Goal: Task Accomplishment & Management: Complete application form

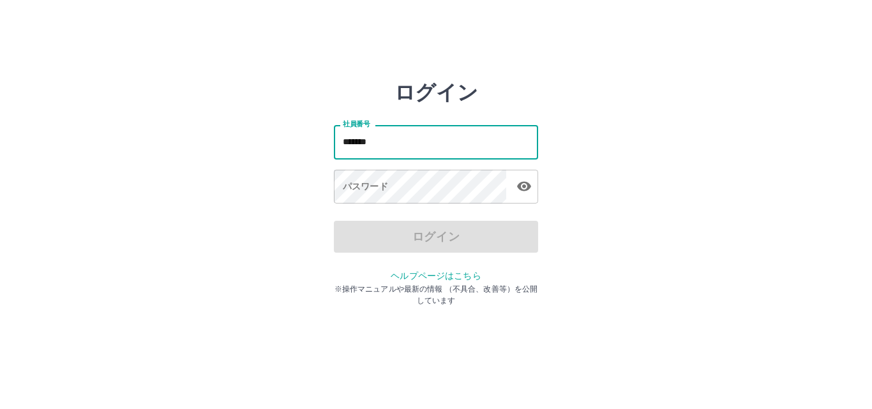
type input "*******"
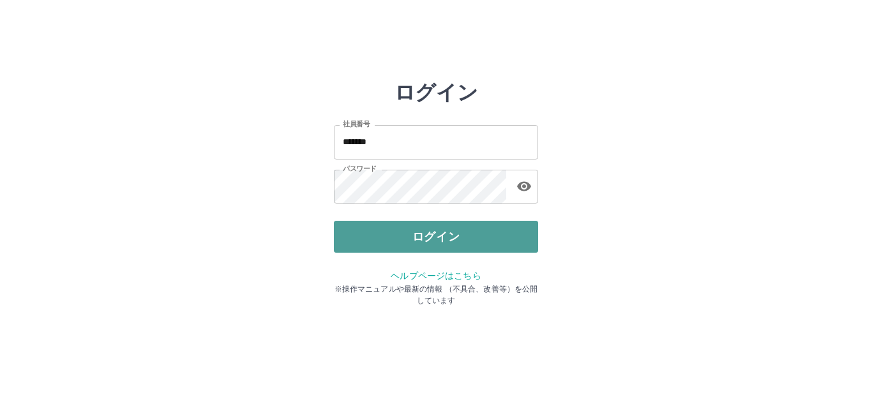
click at [412, 246] on button "ログイン" at bounding box center [436, 237] width 204 height 32
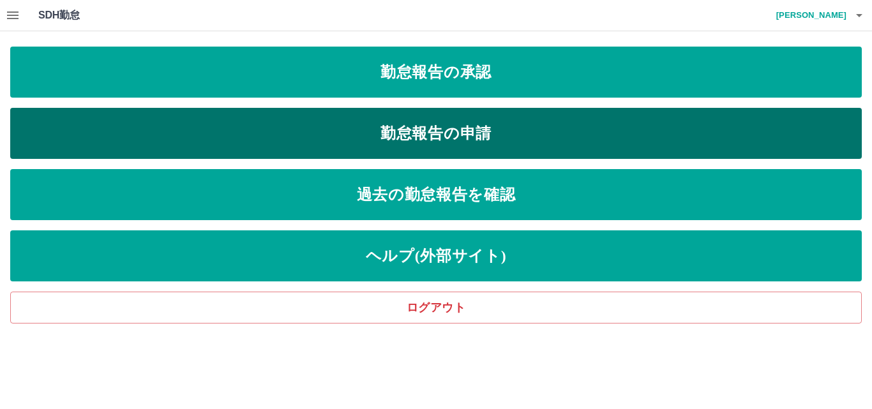
click at [342, 124] on link "勤怠報告の申請" at bounding box center [435, 133] width 851 height 51
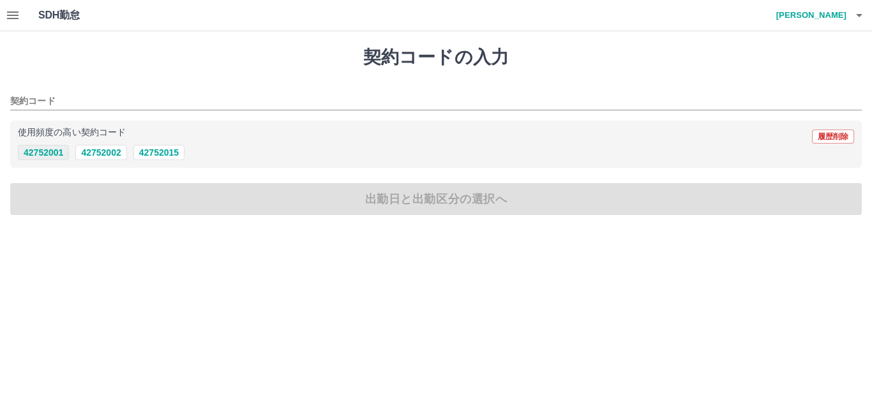
click at [56, 154] on button "42752001" at bounding box center [43, 152] width 51 height 15
type input "********"
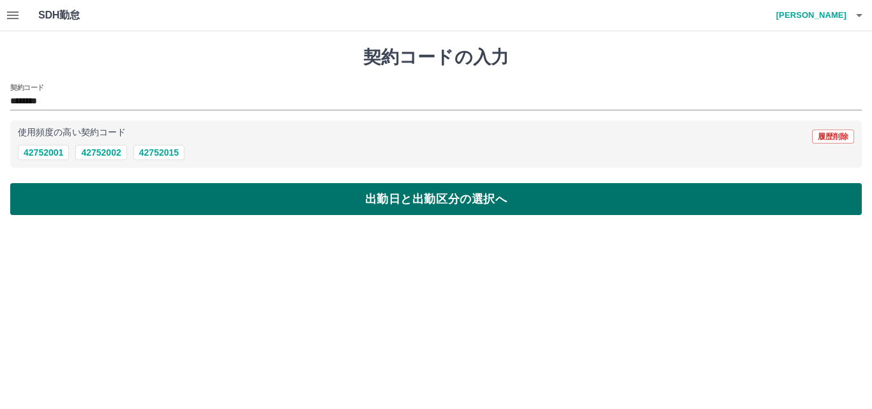
click at [124, 197] on button "出勤日と出勤区分の選択へ" at bounding box center [435, 199] width 851 height 32
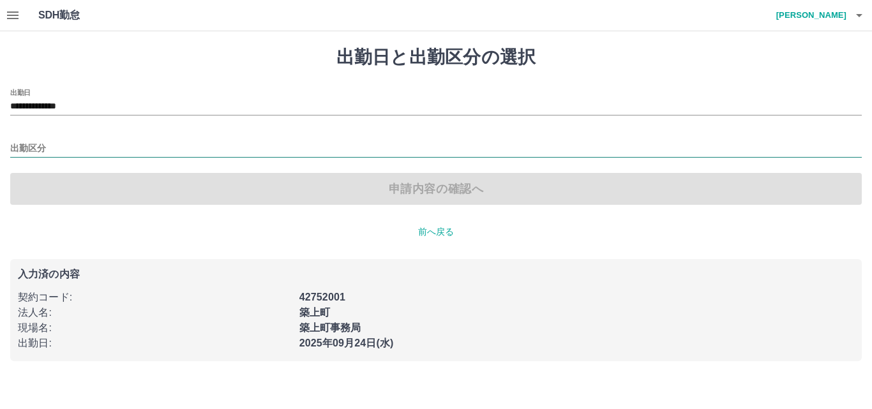
click at [27, 151] on input "出勤区分" at bounding box center [435, 149] width 851 height 16
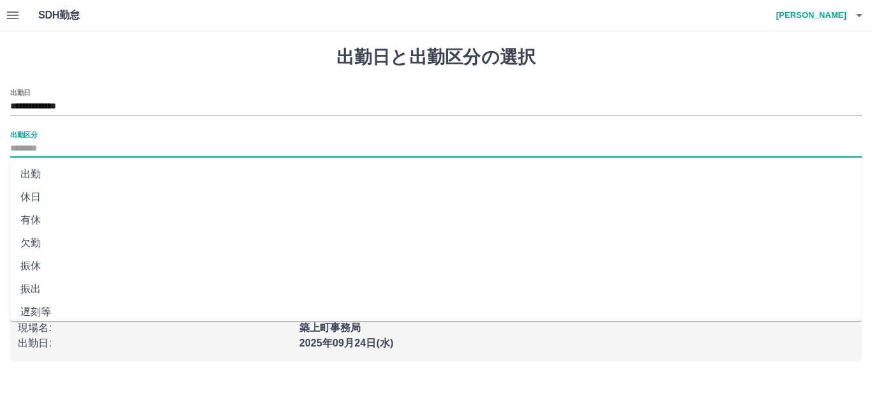
click at [34, 169] on li "出勤" at bounding box center [435, 174] width 851 height 23
type input "**"
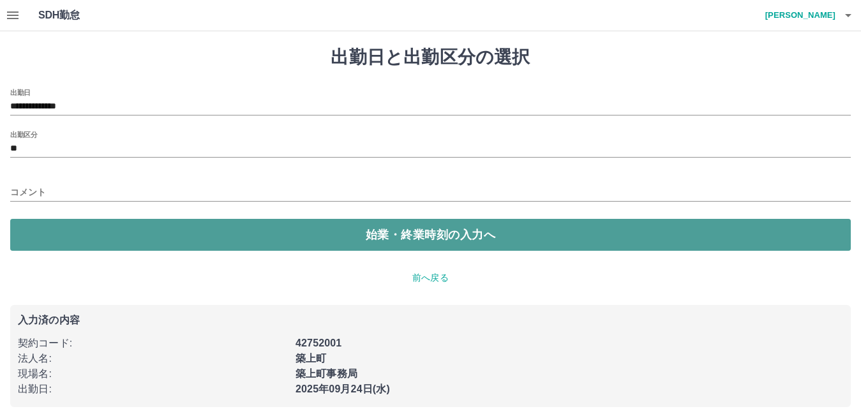
click at [84, 227] on button "始業・終業時刻の入力へ" at bounding box center [430, 235] width 840 height 32
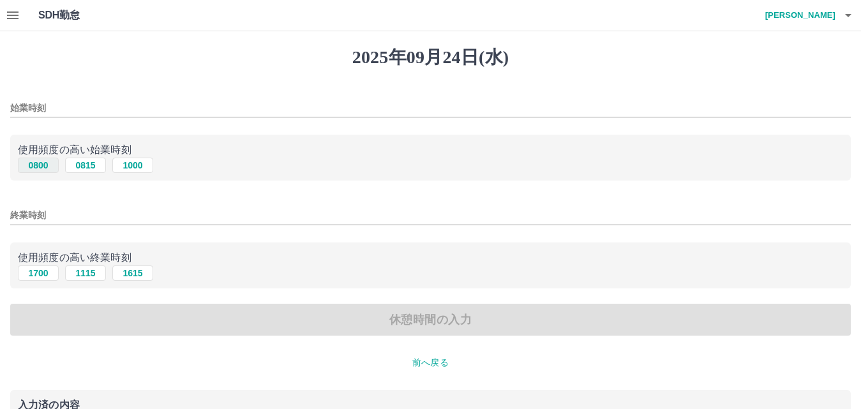
click at [43, 160] on button "0800" at bounding box center [38, 165] width 41 height 15
type input "****"
click at [38, 272] on button "1700" at bounding box center [38, 272] width 41 height 15
type input "****"
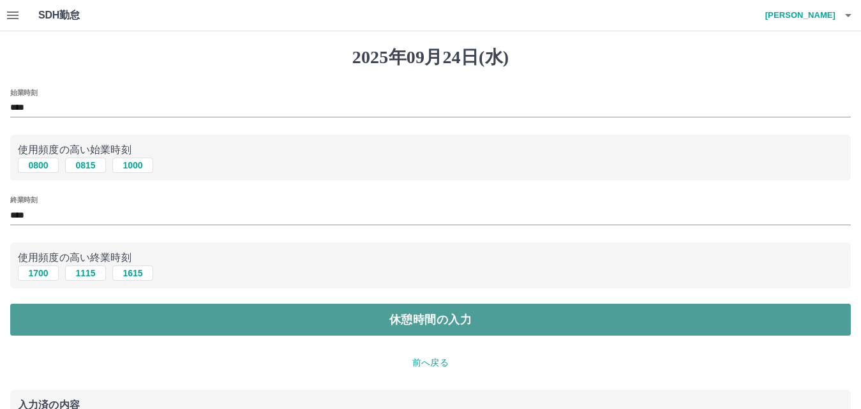
click at [46, 323] on button "休憩時間の入力" at bounding box center [430, 320] width 840 height 32
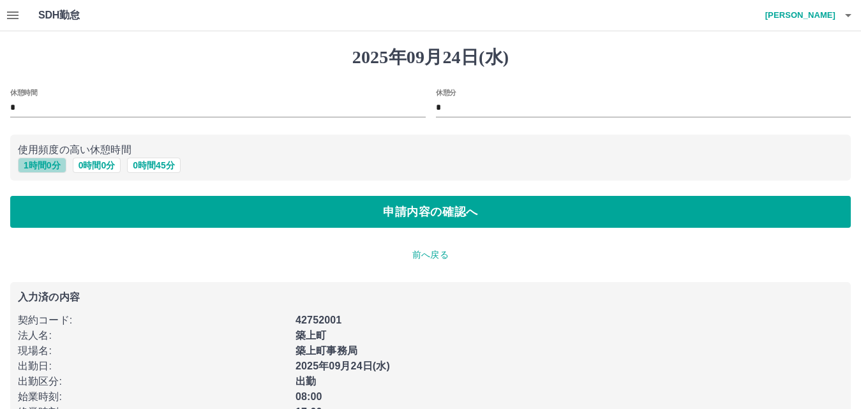
click at [51, 165] on button "1 時間 0 分" at bounding box center [42, 165] width 48 height 15
type input "*"
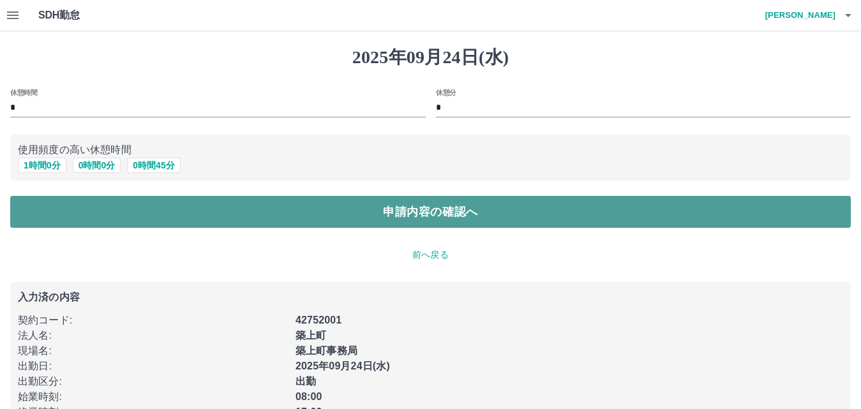
click at [62, 225] on button "申請内容の確認へ" at bounding box center [430, 212] width 840 height 32
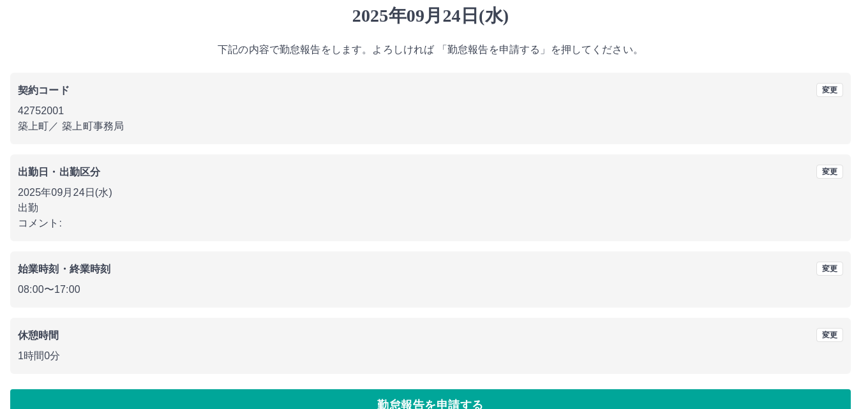
scroll to position [64, 0]
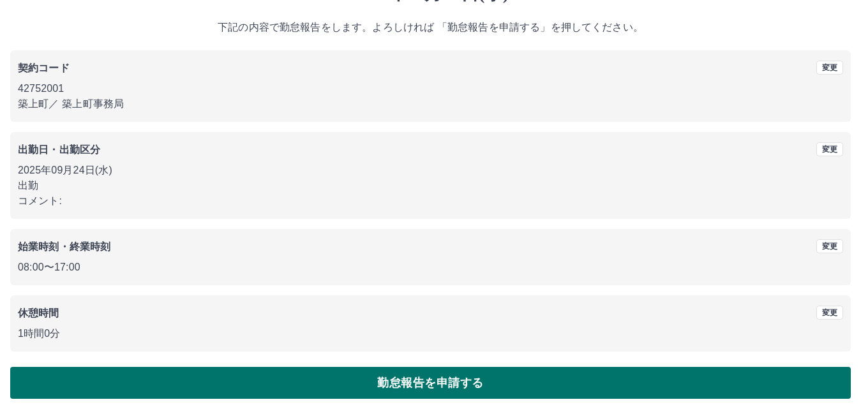
click at [123, 384] on button "勤怠報告を申請する" at bounding box center [430, 383] width 840 height 32
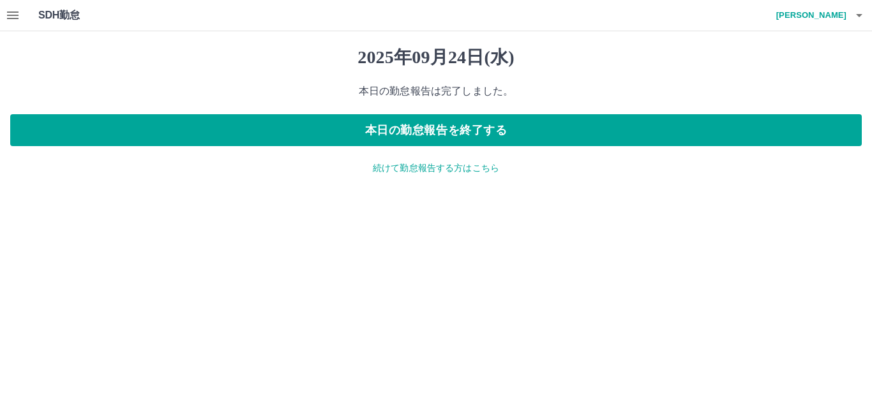
click at [392, 168] on p "続けて勤怠報告する方はこちら" at bounding box center [435, 167] width 851 height 13
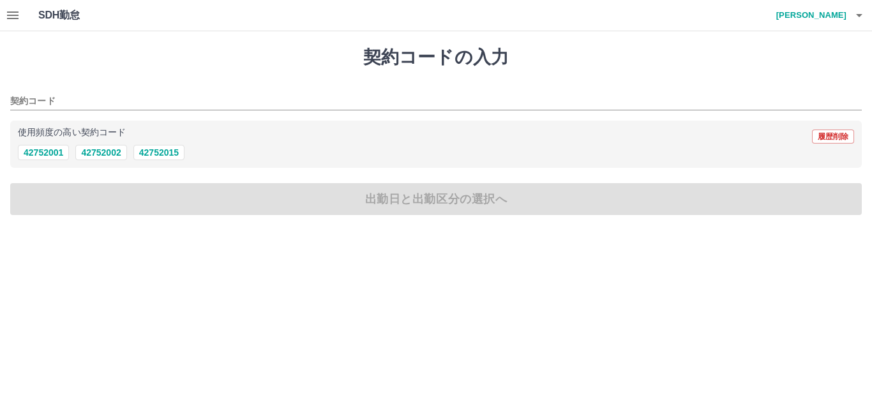
click at [6, 15] on icon "button" at bounding box center [12, 15] width 15 height 15
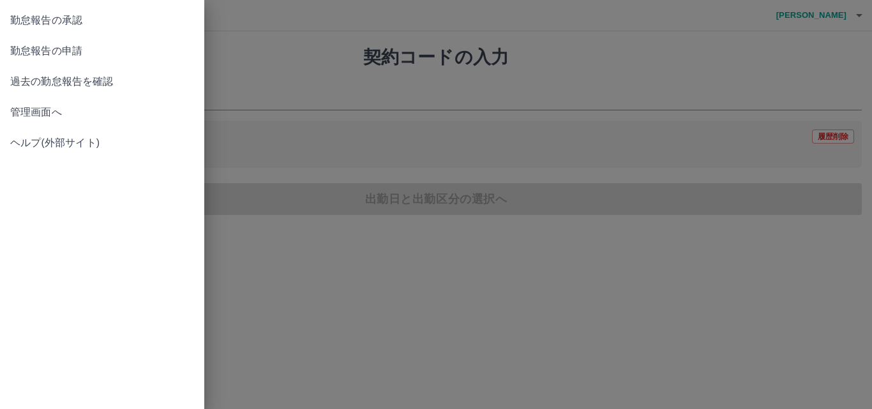
click at [39, 84] on span "過去の勤怠報告を確認" at bounding box center [102, 81] width 184 height 15
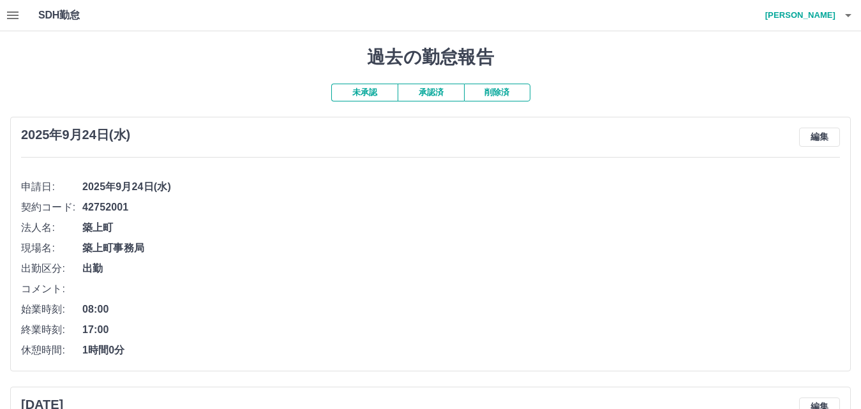
click at [432, 91] on button "承認済" at bounding box center [431, 93] width 66 height 18
click at [10, 17] on icon "button" at bounding box center [12, 15] width 15 height 15
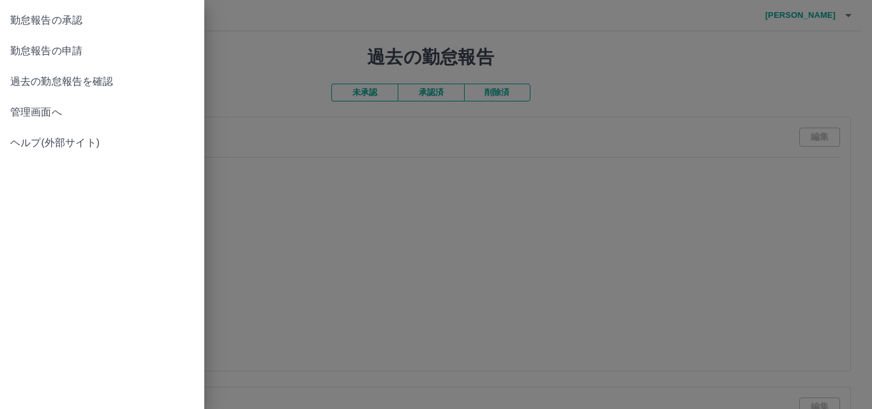
click at [48, 104] on link "管理画面へ" at bounding box center [102, 112] width 204 height 31
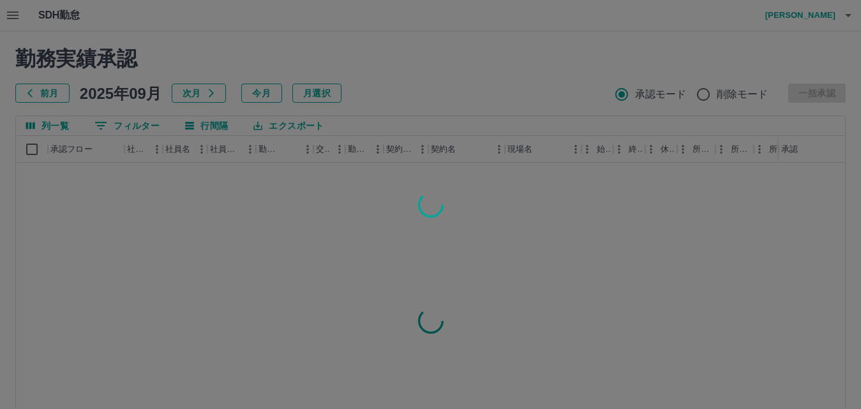
click at [415, 85] on div at bounding box center [430, 204] width 861 height 409
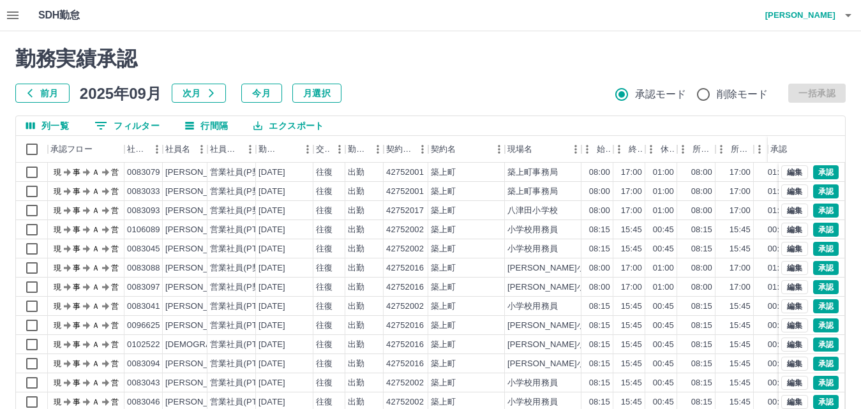
click at [190, 35] on div "勤務実績承認 前月 [DATE] 次月 今月 月選択 承認モード 削除モード 一括承認 列一覧 0 フィルター 行間隔 エクスポート 承認フロー 社員番号 社…" at bounding box center [430, 285] width 861 height 508
